Goal: Task Accomplishment & Management: Manage account settings

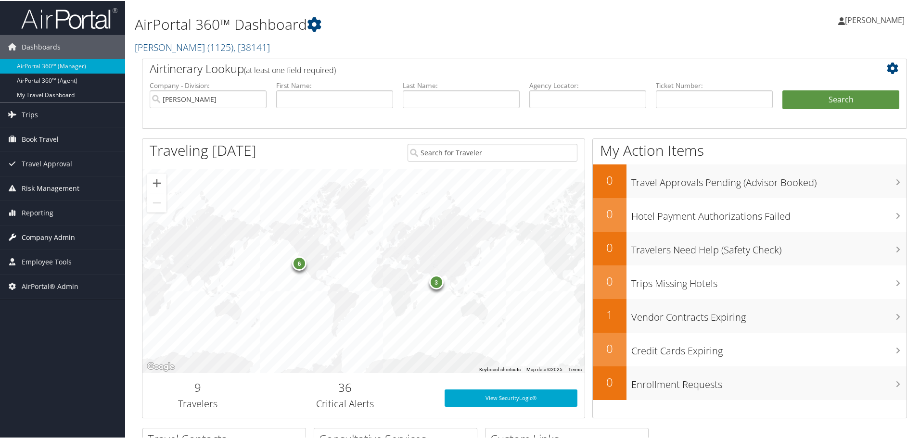
click at [62, 232] on span "Company Admin" at bounding box center [48, 237] width 53 height 24
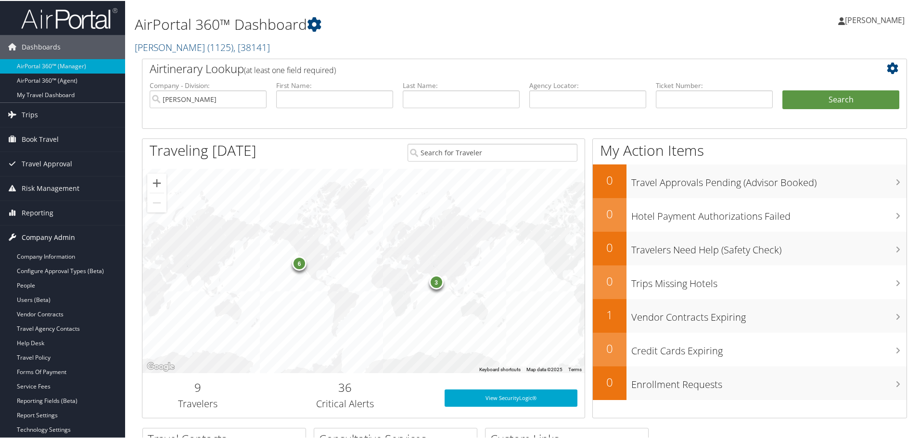
scroll to position [96, 0]
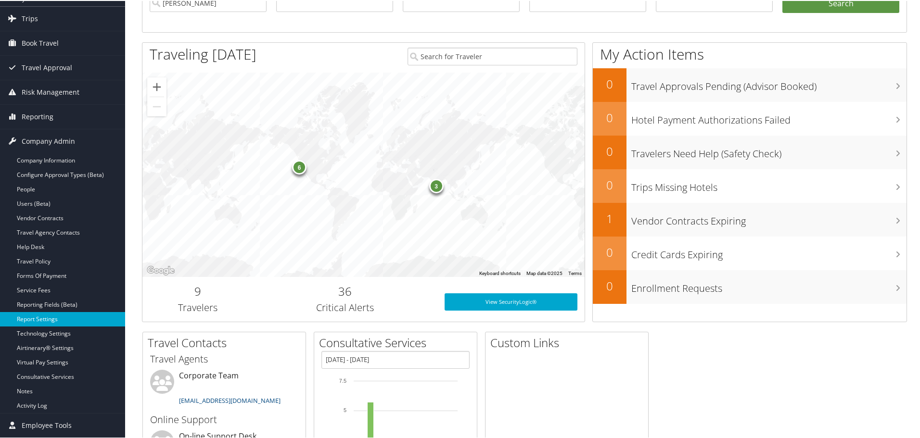
click at [49, 318] on link "Report Settings" at bounding box center [62, 318] width 125 height 14
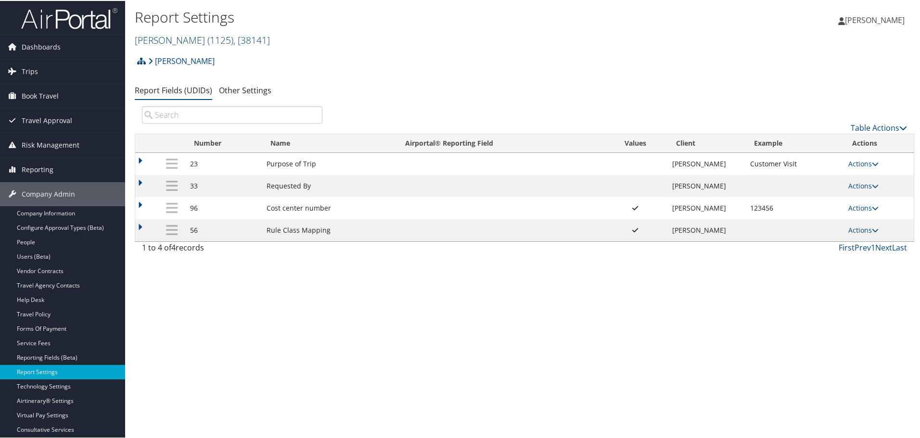
click at [207, 40] on span "( 1125 )" at bounding box center [220, 39] width 26 height 13
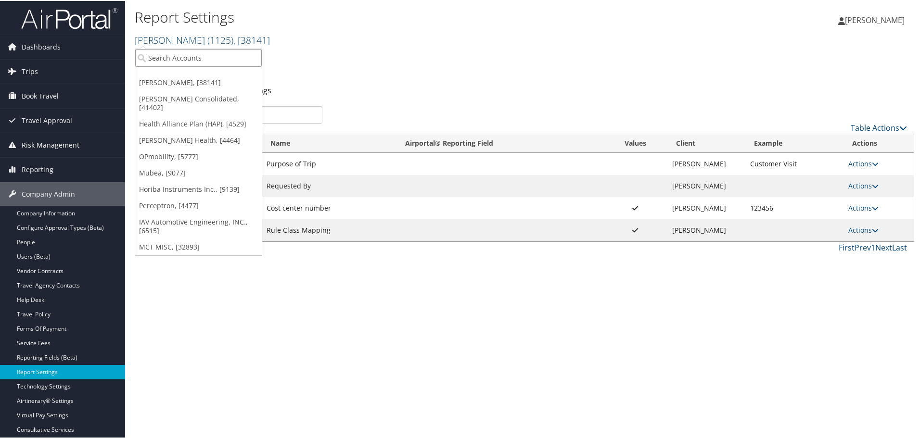
click at [174, 59] on input "search" at bounding box center [198, 57] width 127 height 18
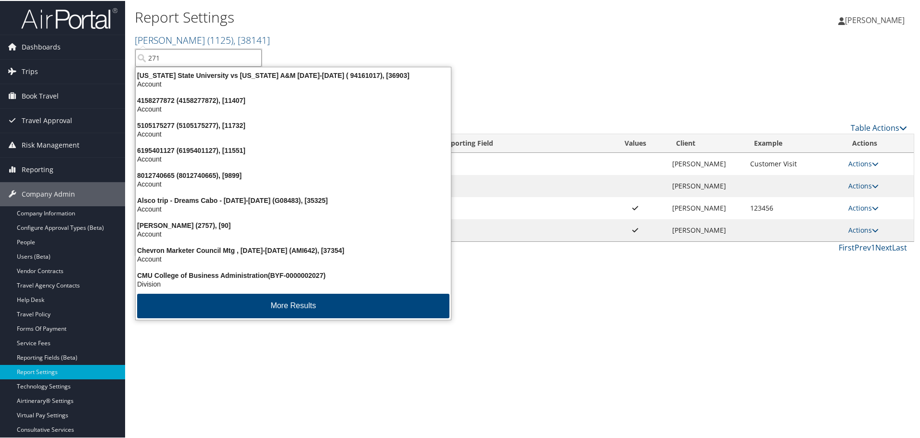
type input "2710"
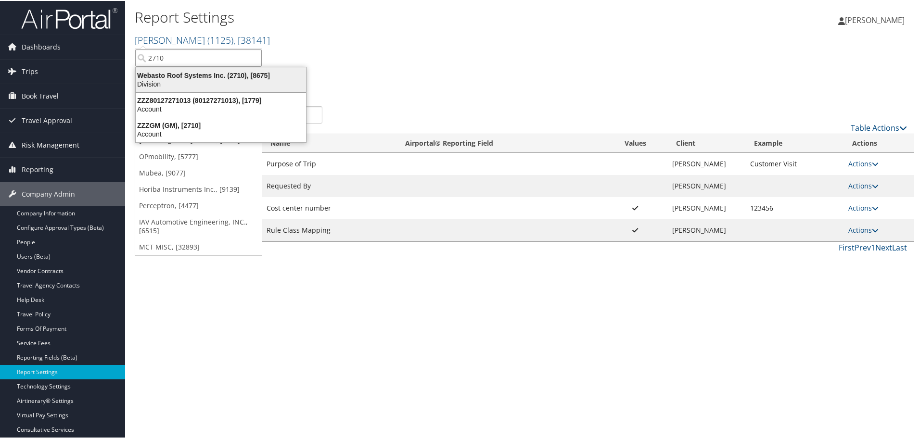
click at [174, 78] on div "Webasto Roof Systems Inc. (2710), [8675]" at bounding box center [221, 74] width 182 height 9
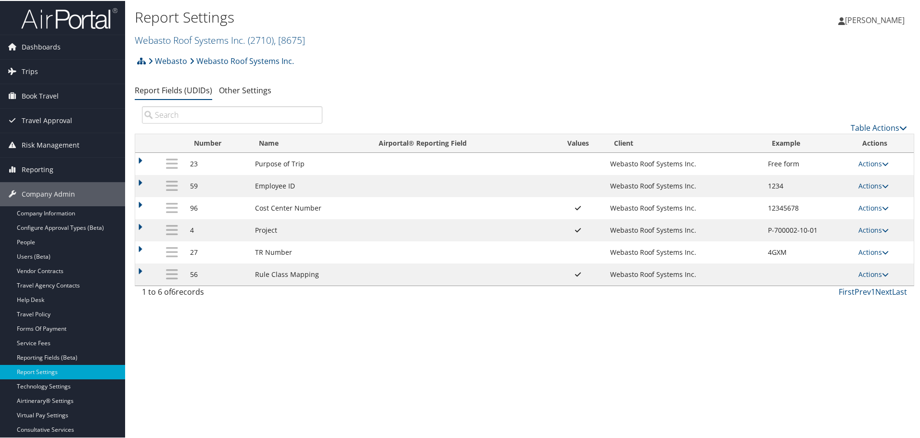
click at [32, 18] on img at bounding box center [69, 17] width 96 height 23
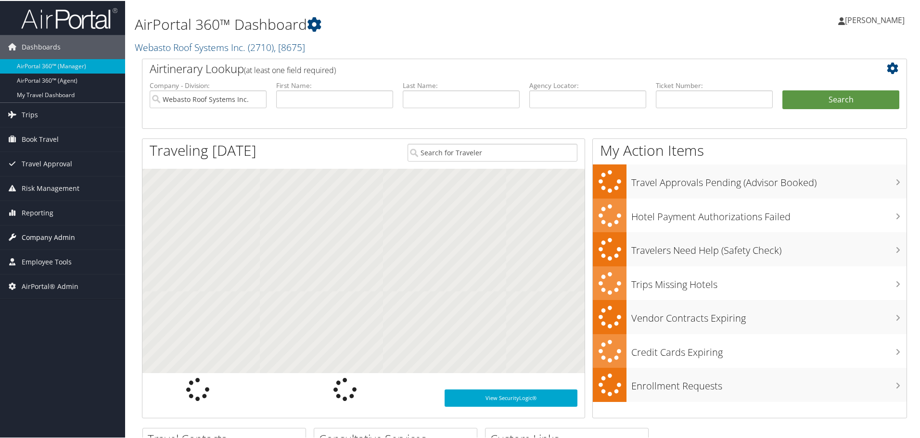
click at [57, 237] on span "Company Admin" at bounding box center [48, 237] width 53 height 24
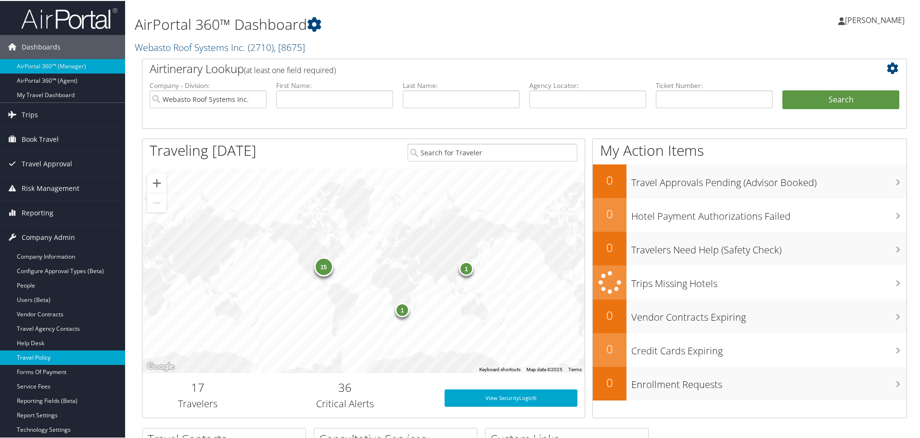
click at [50, 356] on link "Travel Policy" at bounding box center [62, 357] width 125 height 14
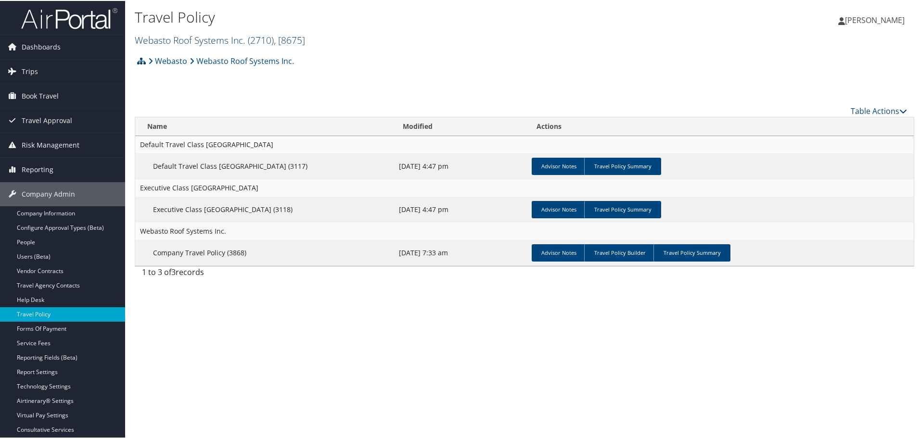
click at [228, 37] on link "Webasto Roof Systems Inc. ( 2710 ) , [ 8675 ]" at bounding box center [220, 39] width 170 height 13
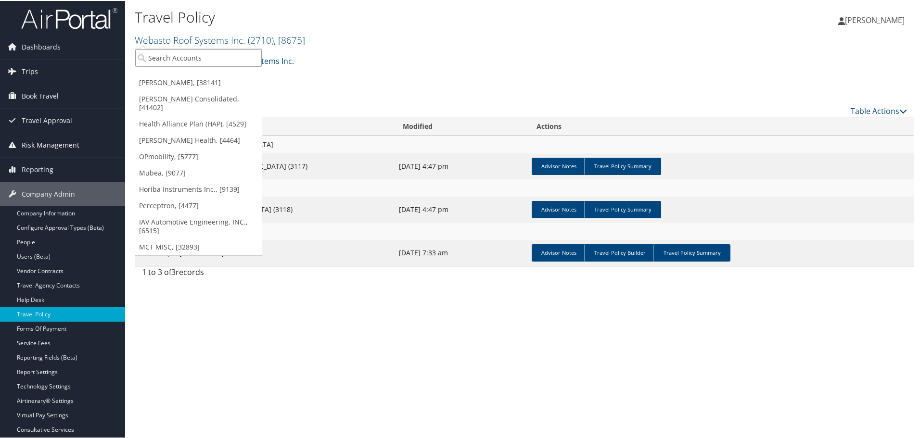
click at [208, 58] on input "search" at bounding box center [198, 57] width 127 height 18
type input "3006"
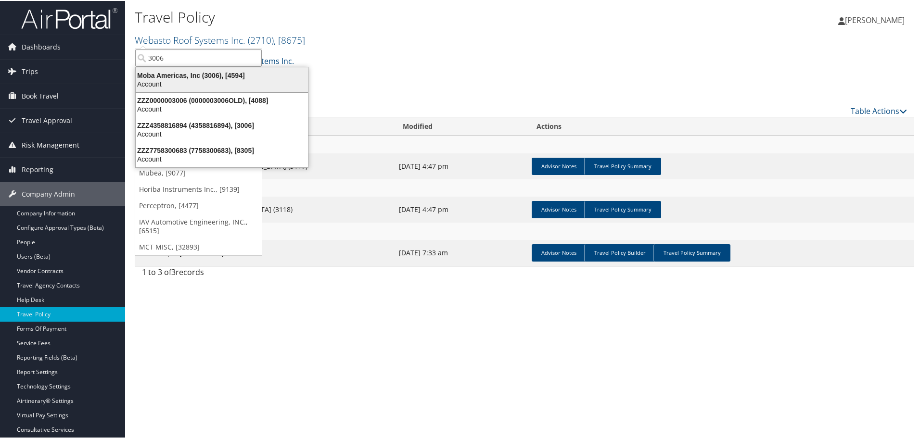
click at [203, 82] on div "Account" at bounding box center [222, 83] width 184 height 9
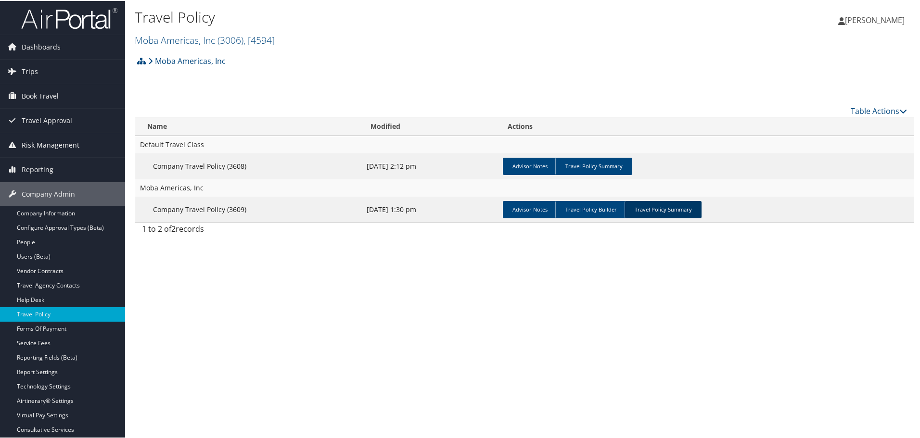
click at [666, 211] on link "Travel Policy Summary" at bounding box center [663, 208] width 77 height 17
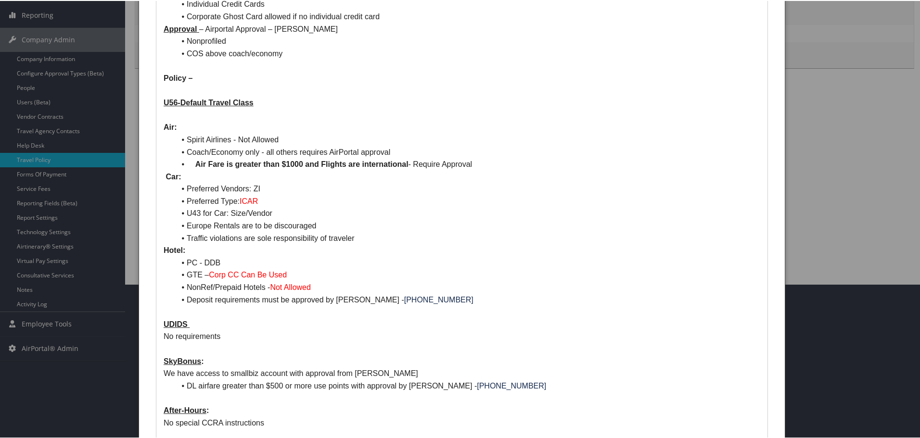
scroll to position [35, 0]
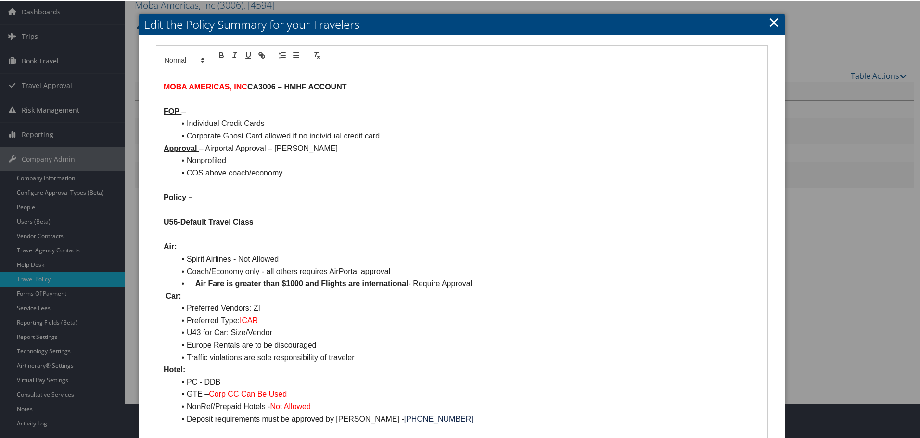
click at [771, 19] on link "×" at bounding box center [773, 21] width 11 height 19
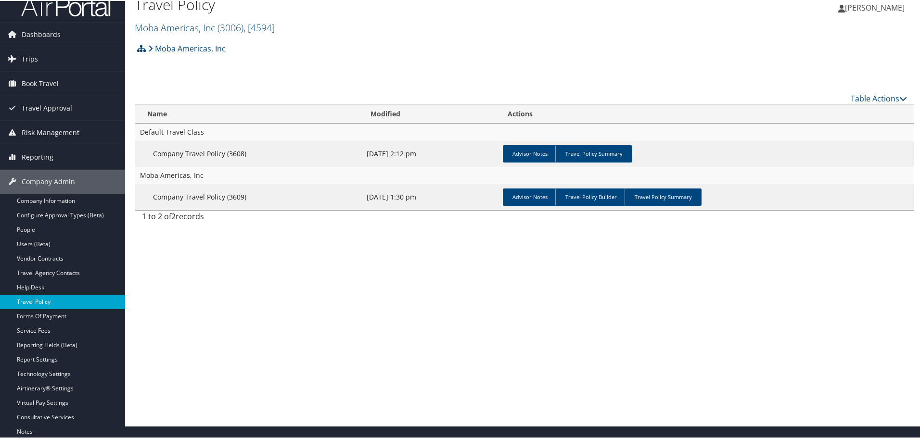
scroll to position [0, 0]
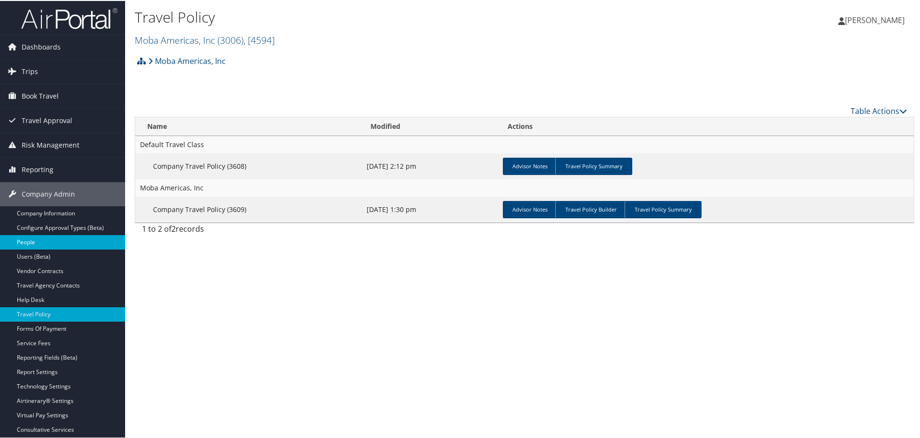
click at [40, 237] on link "People" at bounding box center [62, 241] width 125 height 14
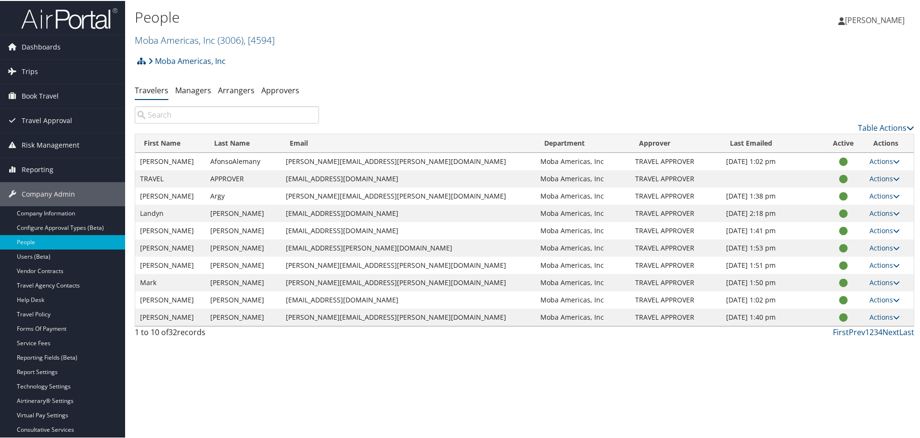
click at [177, 114] on input "search" at bounding box center [227, 113] width 184 height 17
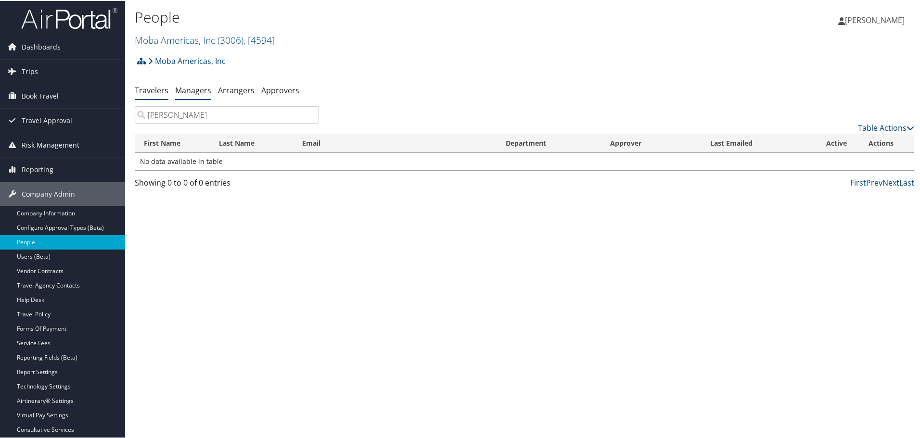
type input "Johnathan Baisden"
click at [195, 90] on link "Managers" at bounding box center [193, 89] width 36 height 11
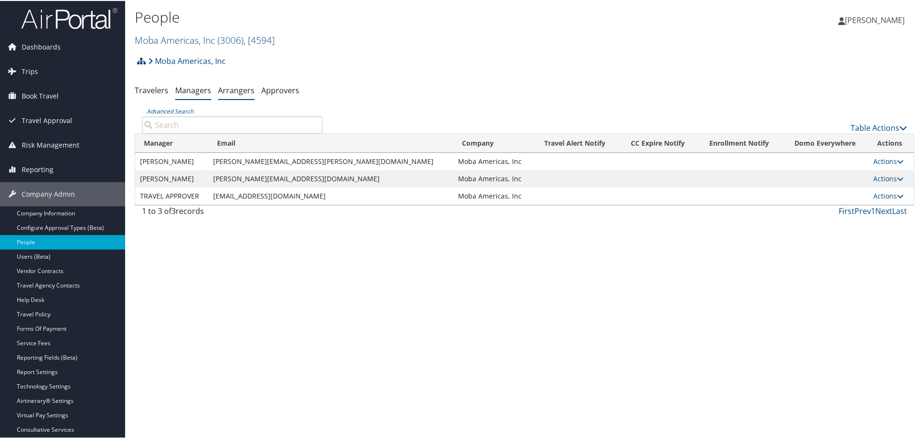
click at [230, 91] on link "Arrangers" at bounding box center [236, 89] width 37 height 11
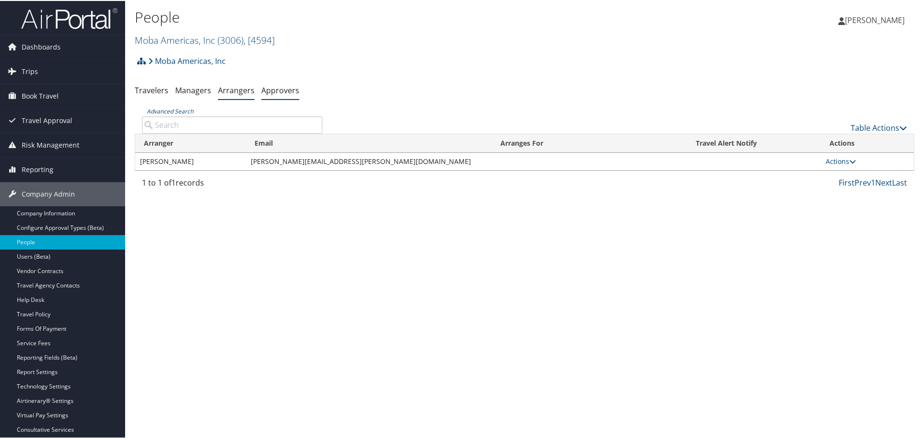
click at [278, 85] on link "Approvers" at bounding box center [280, 89] width 38 height 11
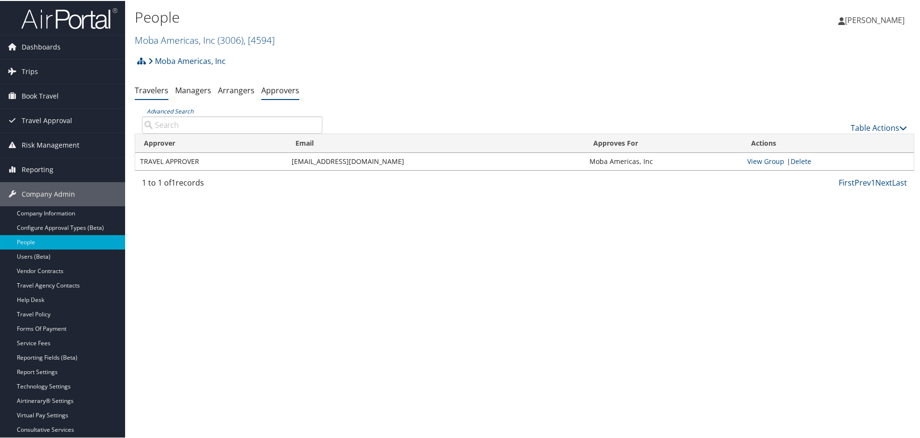
click at [144, 90] on link "Travelers" at bounding box center [152, 89] width 34 height 11
